Goal: Transaction & Acquisition: Purchase product/service

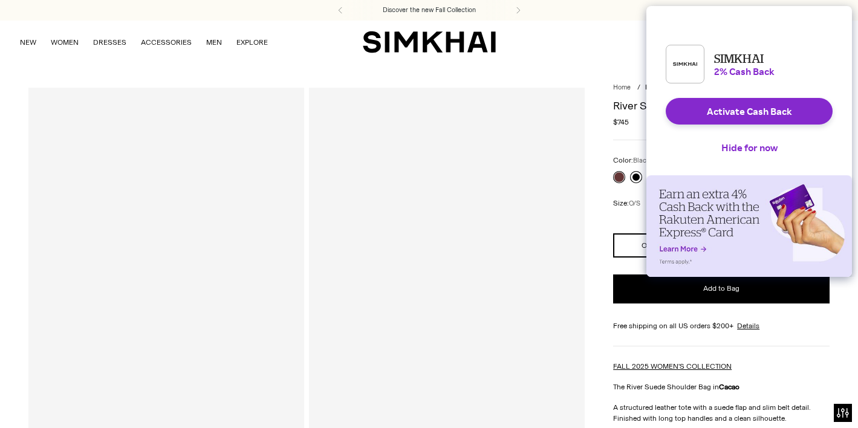
click at [635, 178] on link at bounding box center [636, 177] width 12 height 12
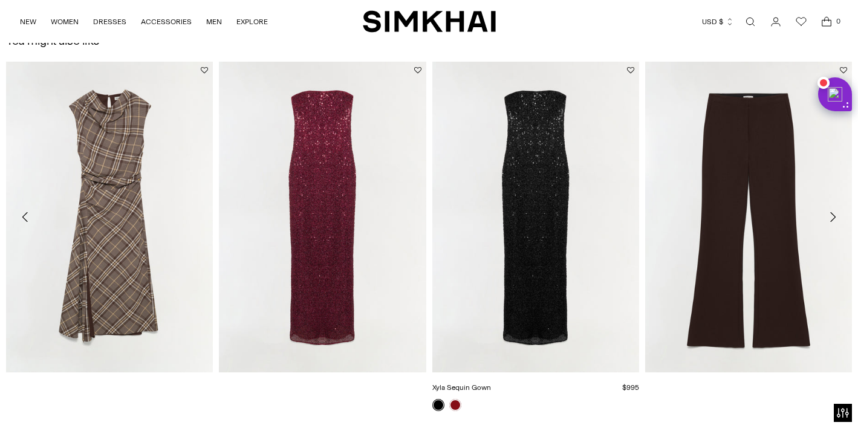
scroll to position [1103, 0]
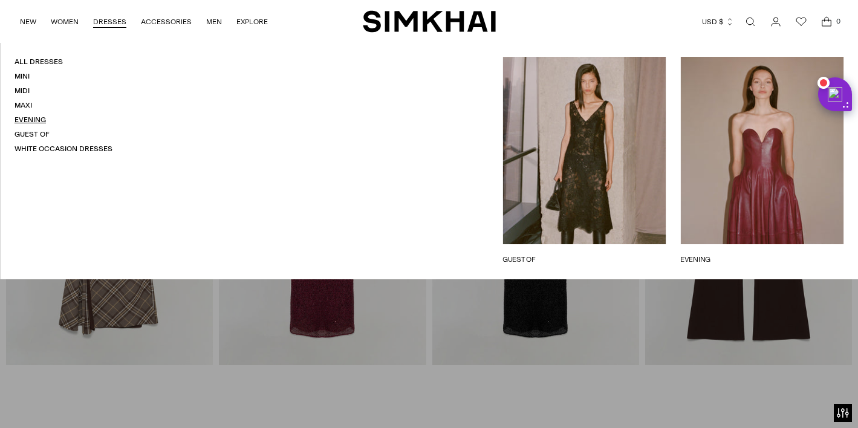
click at [30, 119] on link "Evening" at bounding box center [30, 119] width 31 height 8
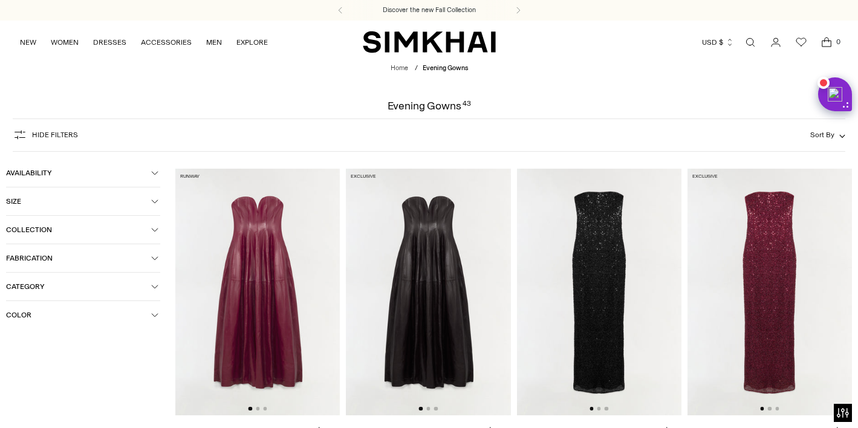
click at [24, 311] on span "Color" at bounding box center [78, 315] width 145 height 8
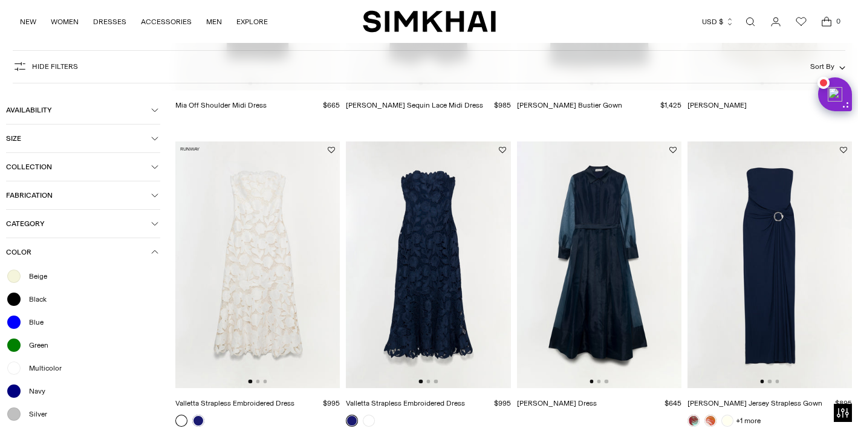
click at [36, 305] on ul "Beige Black Blue Green Multicolor Navy Silver White" at bounding box center [83, 356] width 154 height 177
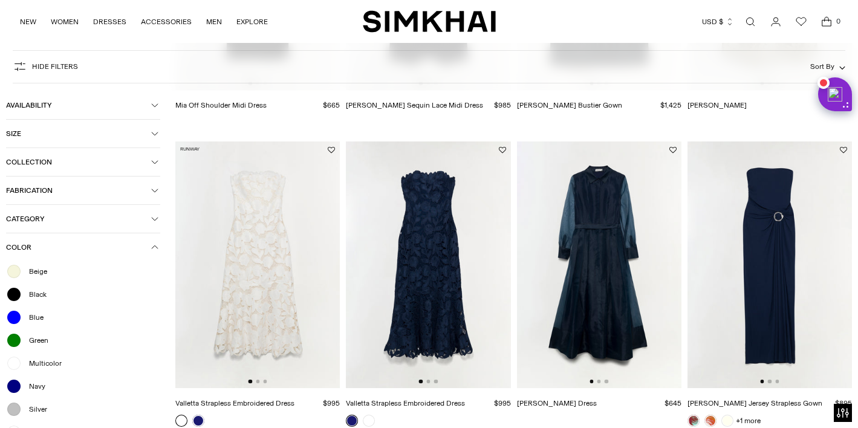
click at [34, 294] on span "Black" at bounding box center [34, 294] width 25 height 11
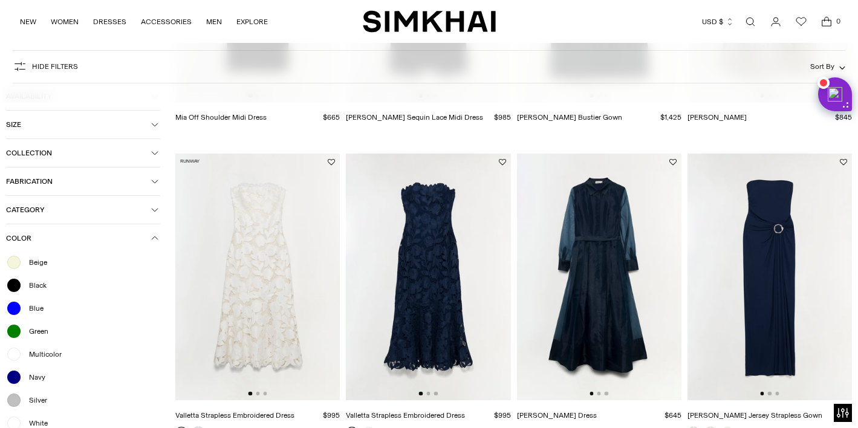
scroll to position [958, 0]
